Goal: Find specific page/section: Find specific page/section

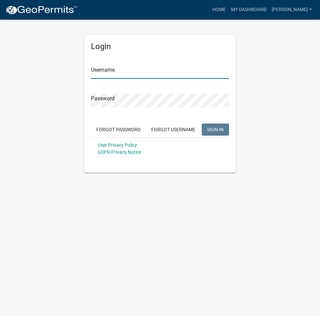
type input "[PERSON_NAME]"
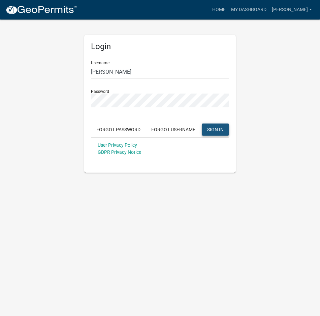
click at [211, 129] on span "SIGN IN" at bounding box center [215, 129] width 16 height 5
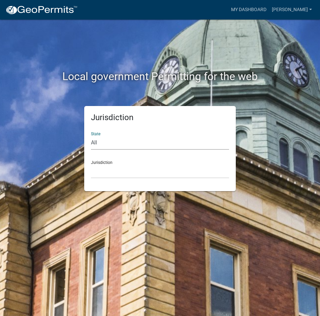
click at [110, 140] on select "All [US_STATE] [US_STATE] [US_STATE] [US_STATE] [US_STATE] [US_STATE] [US_STATE…" at bounding box center [160, 143] width 138 height 14
select select "[US_STATE]"
click at [91, 136] on select "All [US_STATE] [US_STATE] [US_STATE] [US_STATE] [US_STATE] [US_STATE] [US_STATE…" at bounding box center [160, 143] width 138 height 14
click at [103, 177] on select "City of [GEOGRAPHIC_DATA], [US_STATE] City of [GEOGRAPHIC_DATA], [US_STATE] Cit…" at bounding box center [160, 172] width 138 height 14
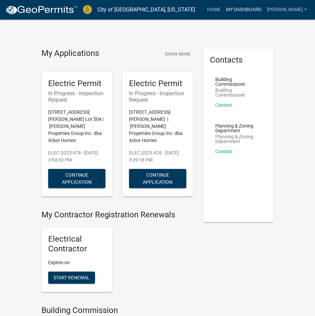
click at [239, 9] on link "My Dashboard" at bounding box center [243, 9] width 41 height 13
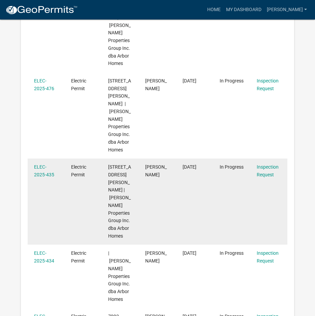
scroll to position [190, 0]
